Goal: Navigation & Orientation: Find specific page/section

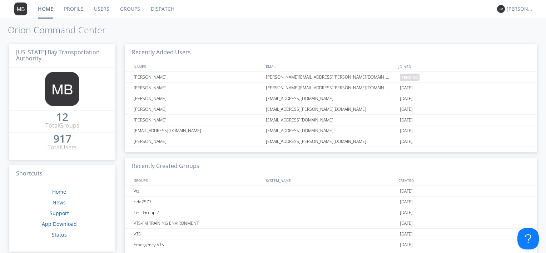
click at [100, 8] on link "Users" at bounding box center [102, 9] width 26 height 18
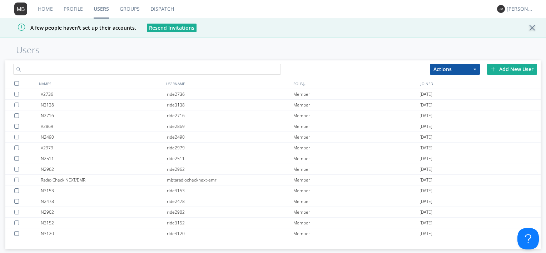
click at [70, 66] on input "text" at bounding box center [147, 69] width 268 height 11
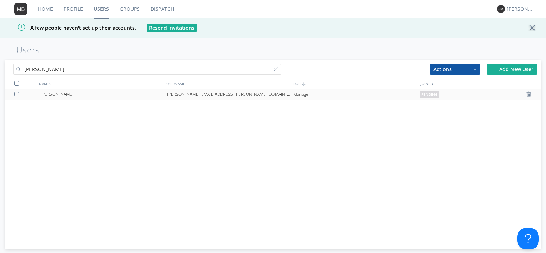
click at [19, 94] on div at bounding box center [17, 94] width 7 height 5
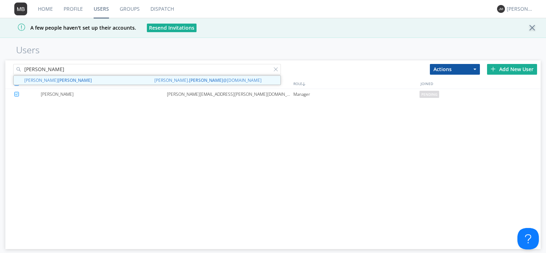
drag, startPoint x: 52, startPoint y: 68, endPoint x: -20, endPoint y: 67, distance: 71.8
click at [0, 67] on html "Home Profile Users Groups Dispatch [PERSON_NAME] A few people haven't set up th…" at bounding box center [273, 126] width 546 height 253
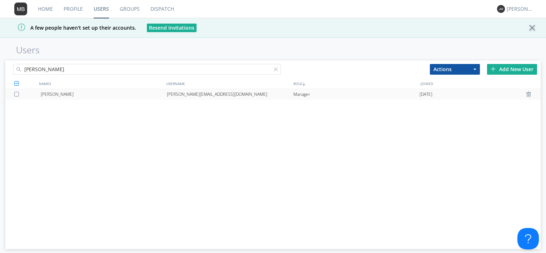
type input "[PERSON_NAME]"
click at [44, 94] on div "[PERSON_NAME]" at bounding box center [104, 94] width 126 height 11
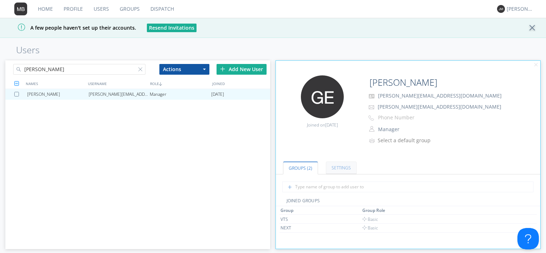
click at [348, 169] on link "Settings" at bounding box center [341, 167] width 31 height 13
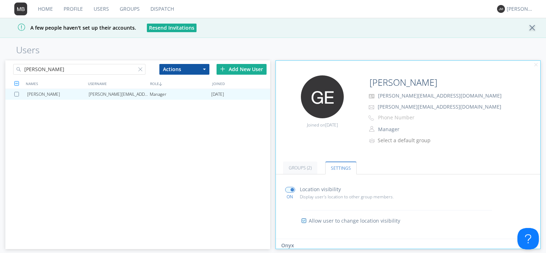
click at [194, 71] on button "Actions" at bounding box center [184, 69] width 50 height 11
click at [298, 150] on div "Edit Avatar Joined on [DATE] [PERSON_NAME] [PERSON_NAME][EMAIL_ADDRESS][DOMAIN_…" at bounding box center [408, 114] width 272 height 84
click at [299, 167] on link "Groups (2)" at bounding box center [300, 167] width 34 height 13
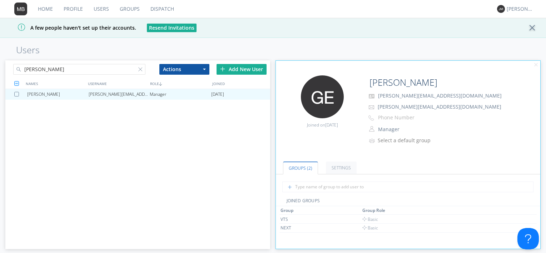
click at [40, 6] on link "Home" at bounding box center [46, 9] width 26 height 18
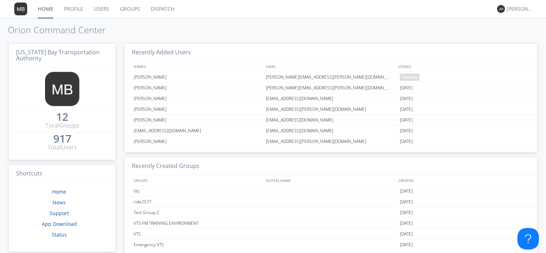
click at [129, 11] on link "Groups" at bounding box center [130, 9] width 31 height 18
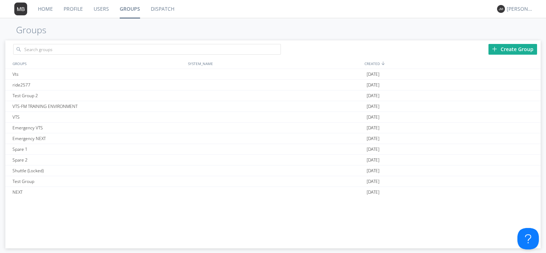
click at [67, 11] on link "Profile" at bounding box center [73, 9] width 30 height 18
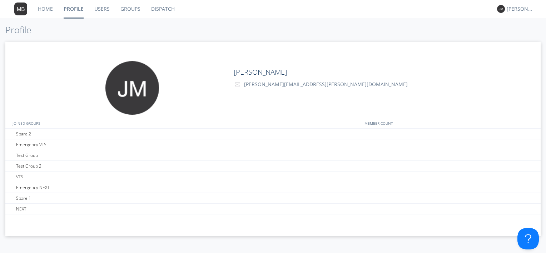
click at [137, 7] on link "Groups" at bounding box center [130, 9] width 31 height 18
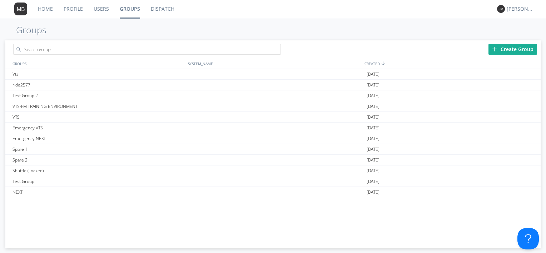
click at [101, 13] on link "Users" at bounding box center [101, 9] width 26 height 18
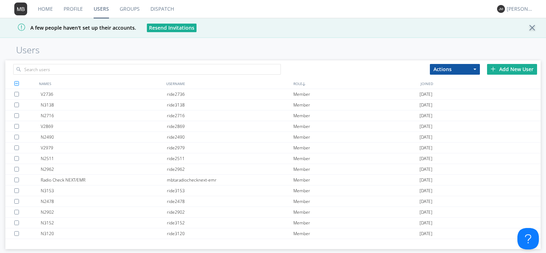
click at [41, 9] on link "Home" at bounding box center [46, 9] width 26 height 18
